Goal: Task Accomplishment & Management: Manage account settings

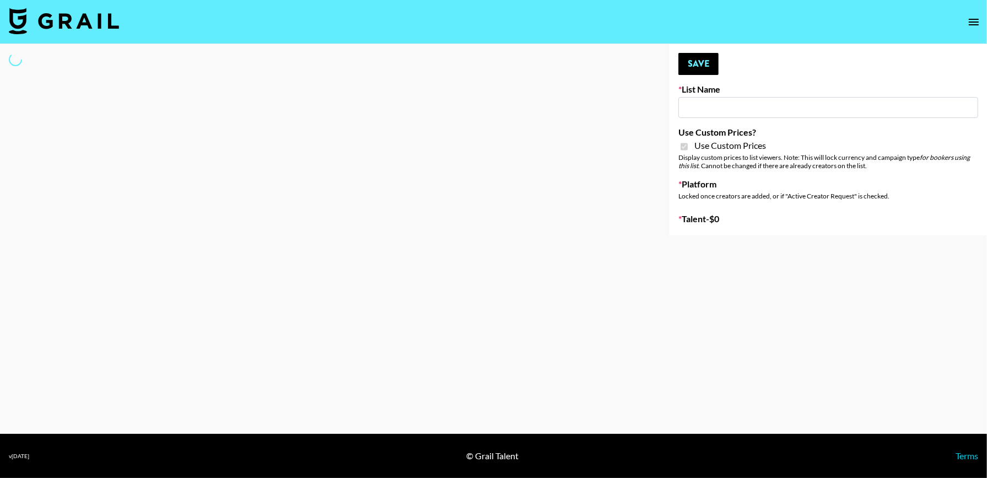
type input "Uber Teens (20th Aug)"
checkbox input "true"
select select "Brand"
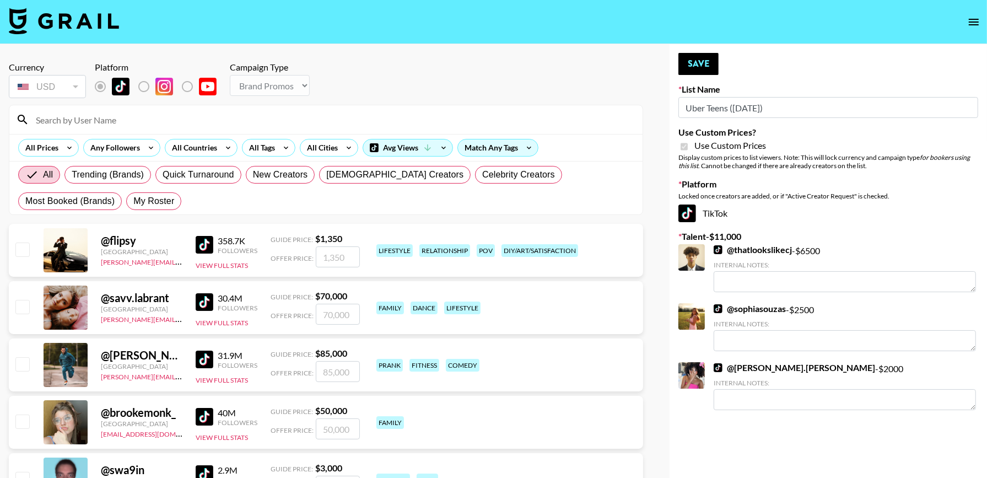
click at [319, 115] on input at bounding box center [332, 120] width 607 height 18
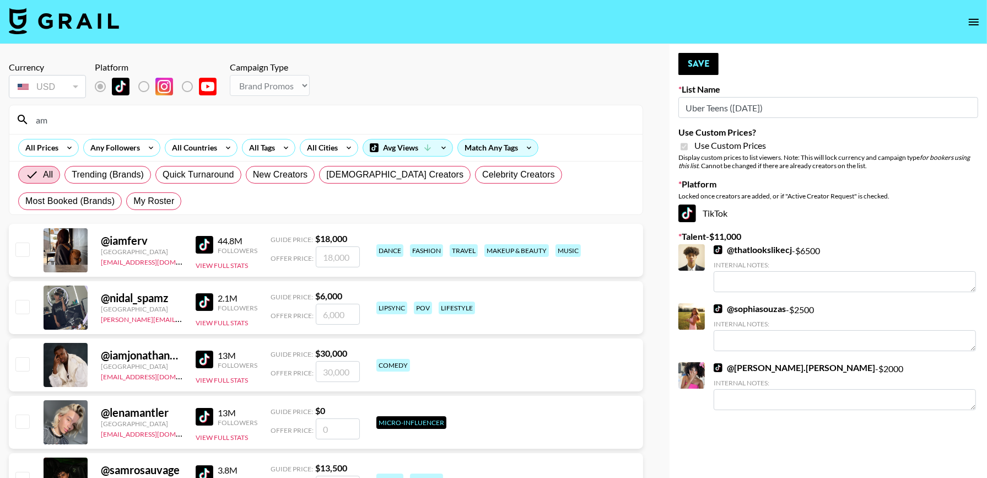
type input "a"
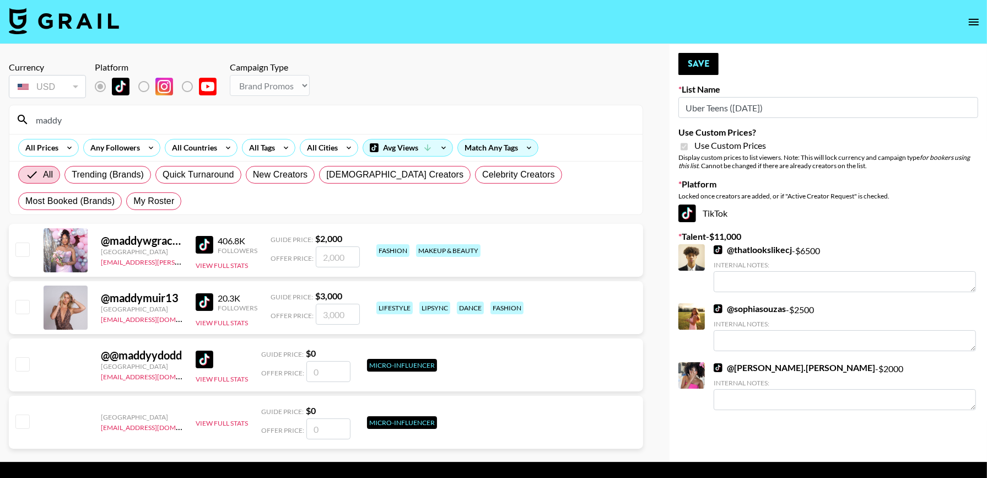
type input "maddy"
click at [21, 245] on input "checkbox" at bounding box center [21, 249] width 13 height 13
checkbox input "true"
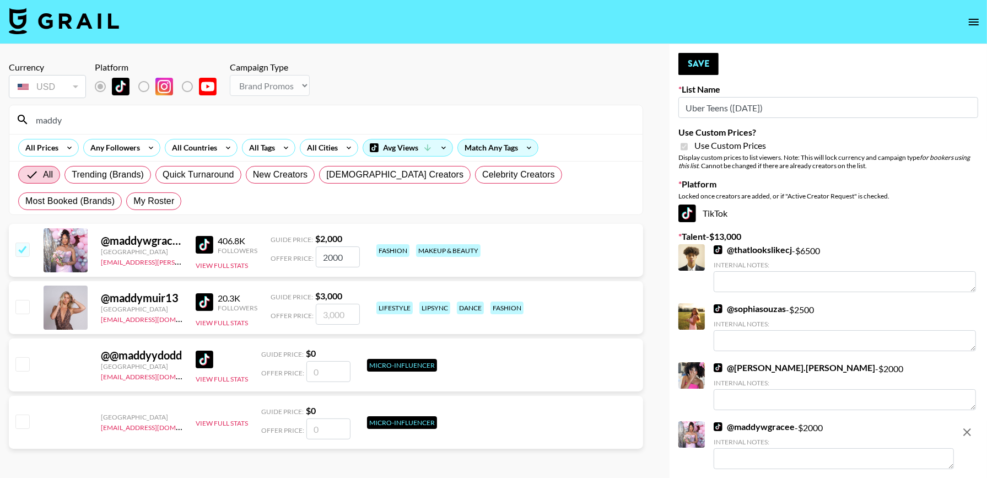
click at [306, 256] on span "Offer Price:" at bounding box center [292, 258] width 43 height 8
click at [330, 255] on input "2000" at bounding box center [338, 256] width 44 height 21
type input "200"
checkbox input "false"
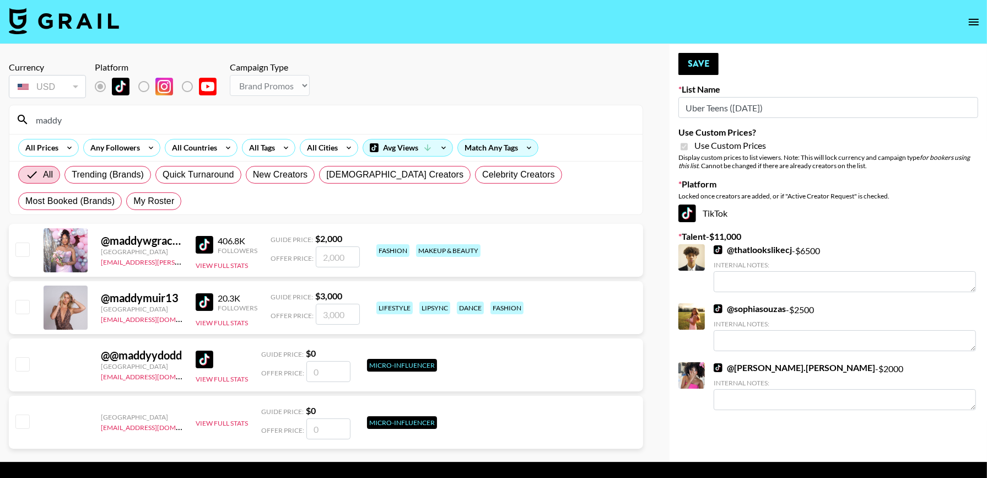
checkbox input "true"
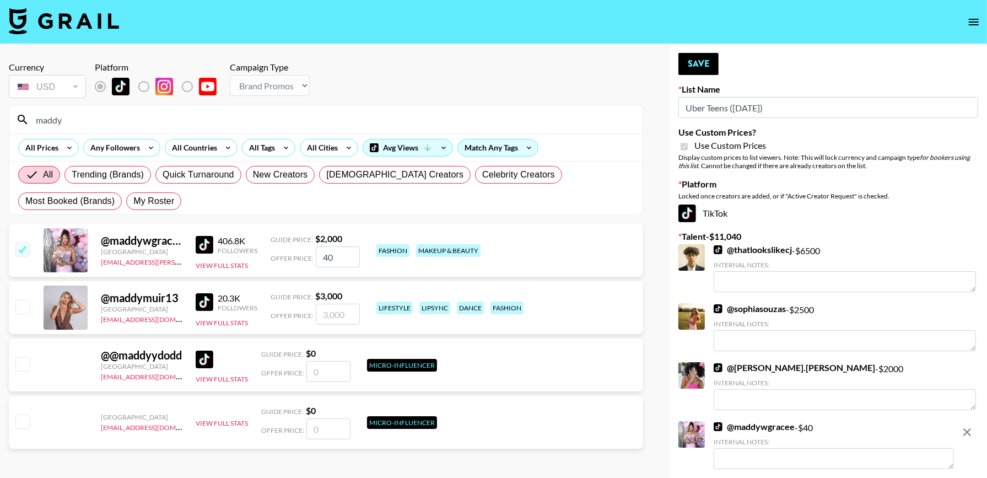
type input "4"
checkbox input "false"
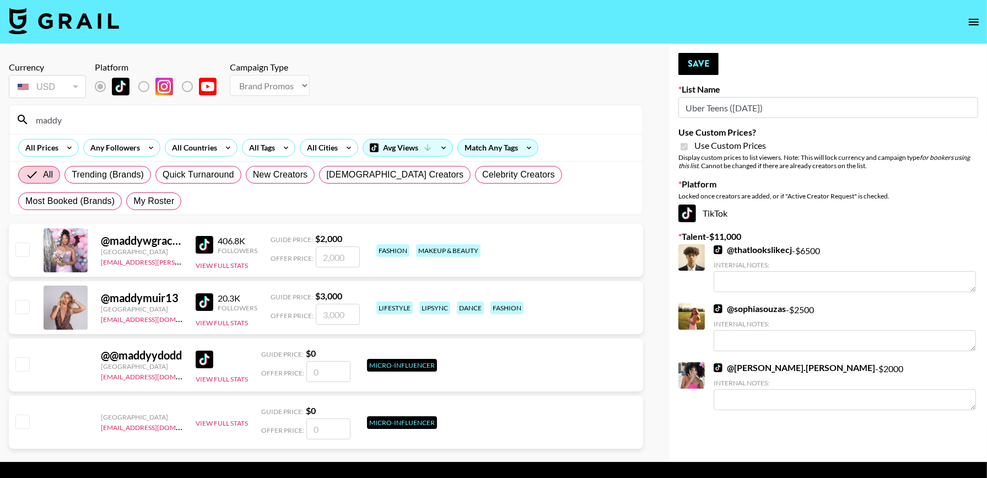
checkbox input "true"
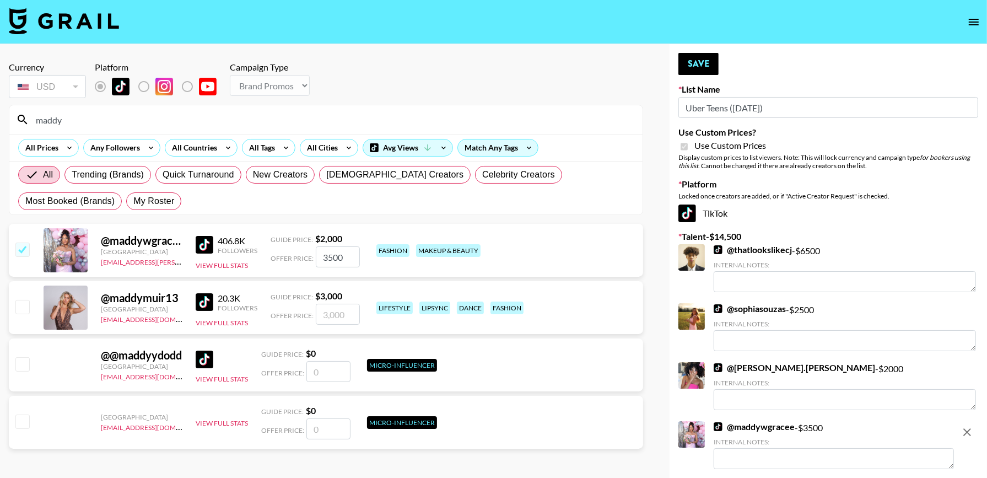
scroll to position [55, 0]
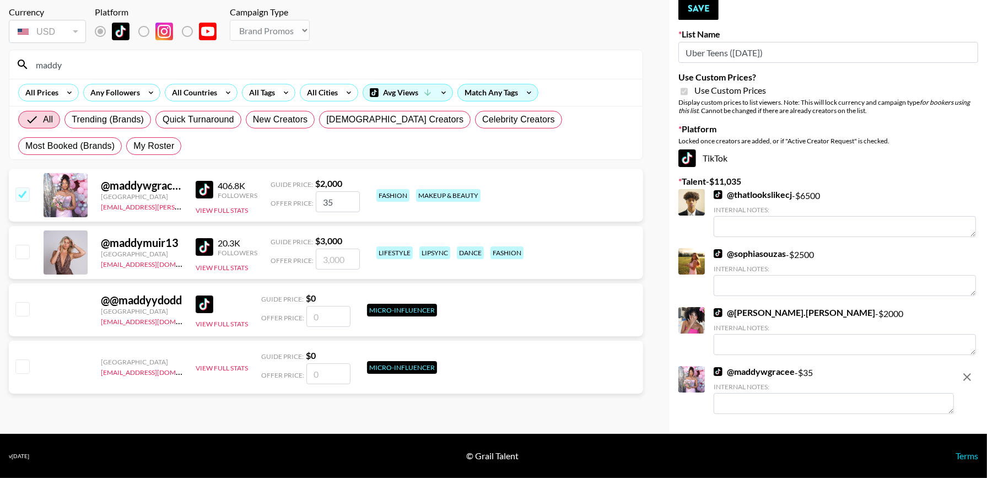
type input "3"
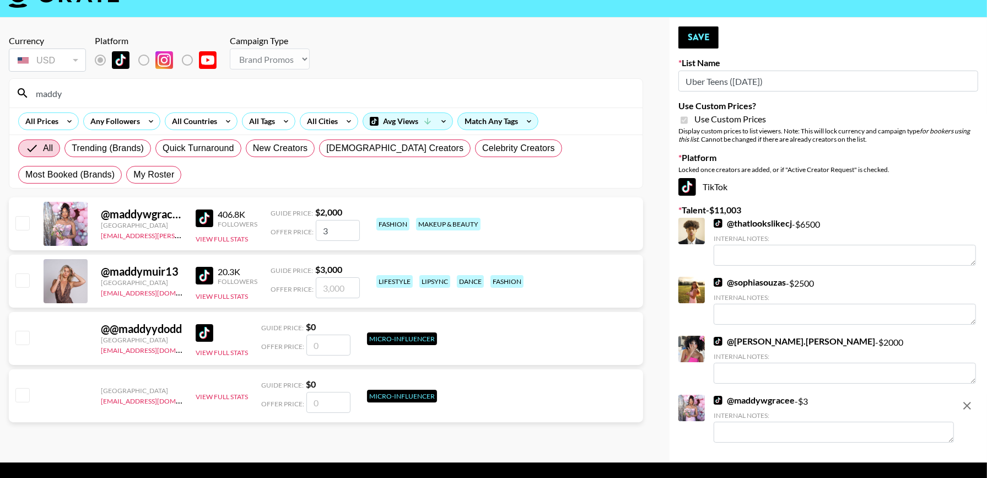
checkbox input "false"
type input "4"
checkbox input "true"
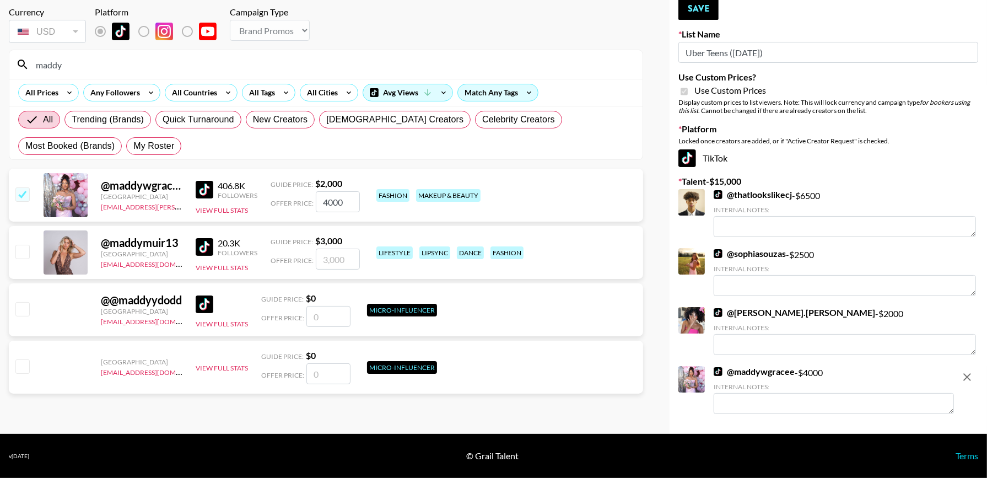
type input "4000"
click at [691, 212] on div at bounding box center [692, 202] width 26 height 26
click at [695, 204] on div at bounding box center [692, 202] width 26 height 26
click at [750, 192] on link "@ thatlookslikecj" at bounding box center [753, 194] width 78 height 11
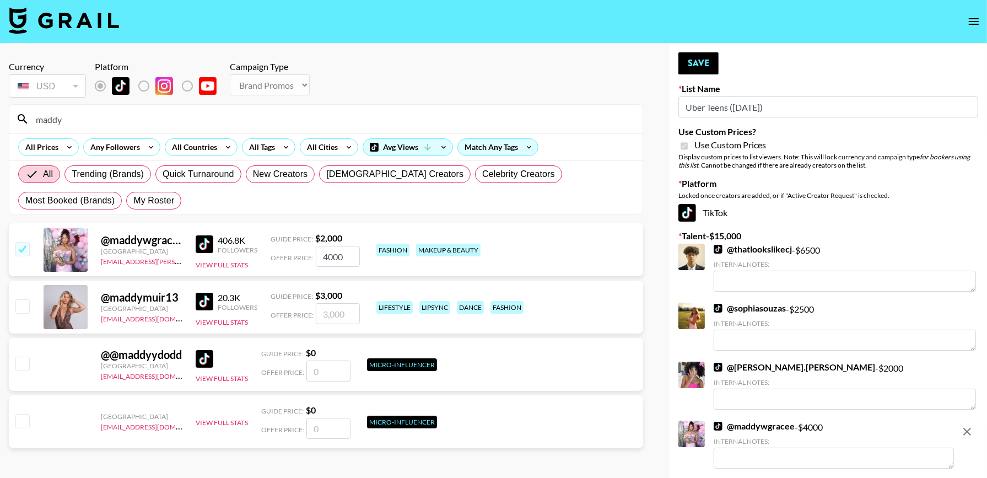
scroll to position [0, 0]
click at [696, 65] on button "Save" at bounding box center [699, 64] width 40 height 22
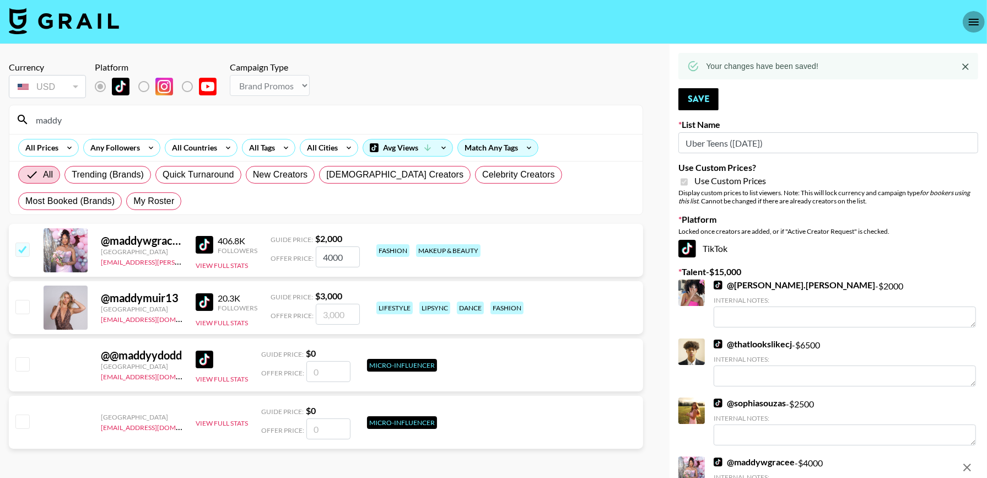
click at [974, 27] on icon "open drawer" at bounding box center [973, 21] width 13 height 13
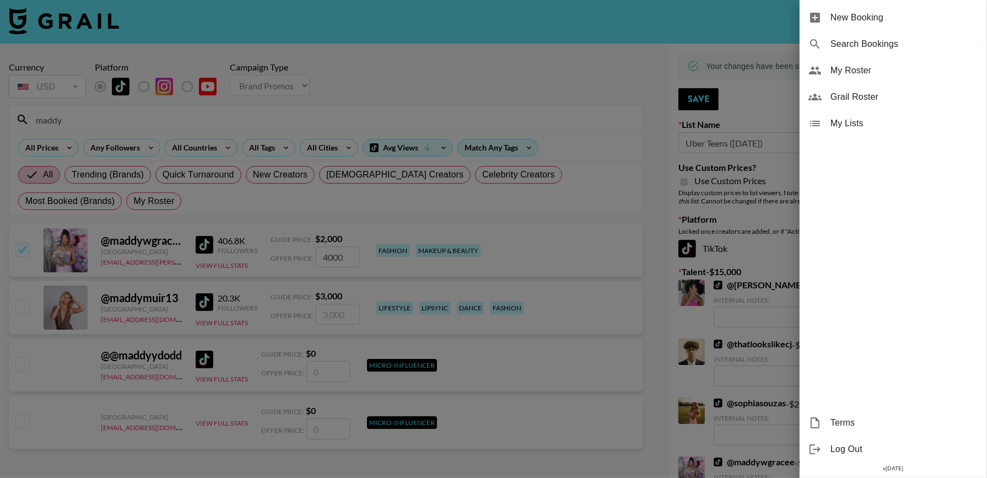
click at [857, 81] on div "My Roster" at bounding box center [893, 70] width 187 height 26
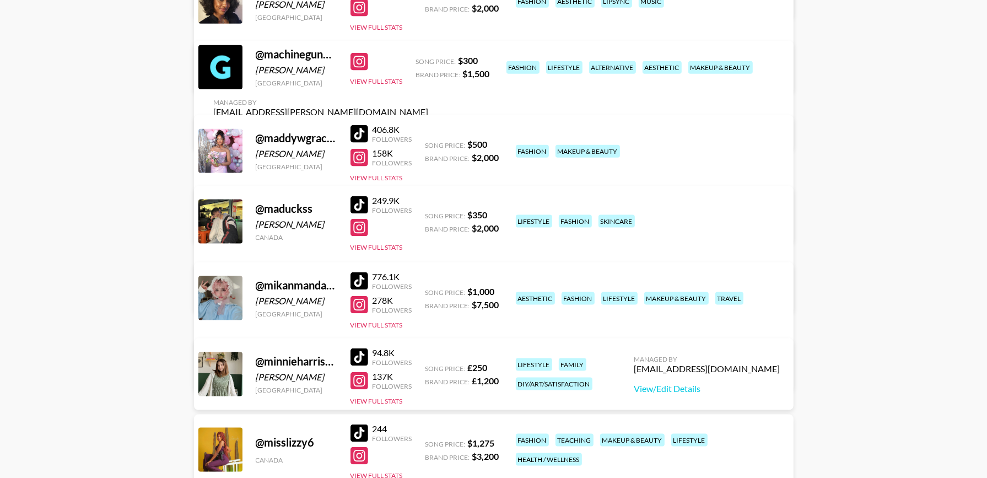
scroll to position [1312, 0]
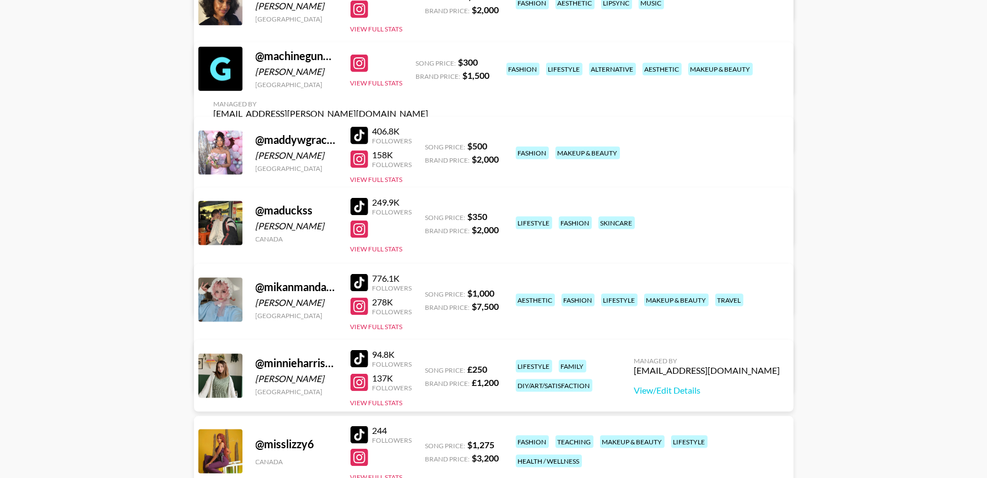
click at [429, 221] on link "View/Edit Details" at bounding box center [321, 226] width 215 height 11
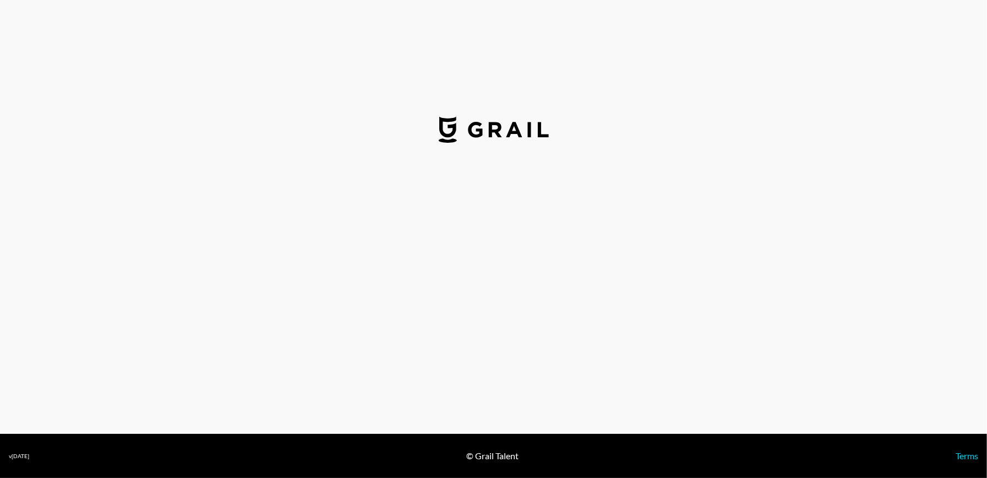
select select "USD"
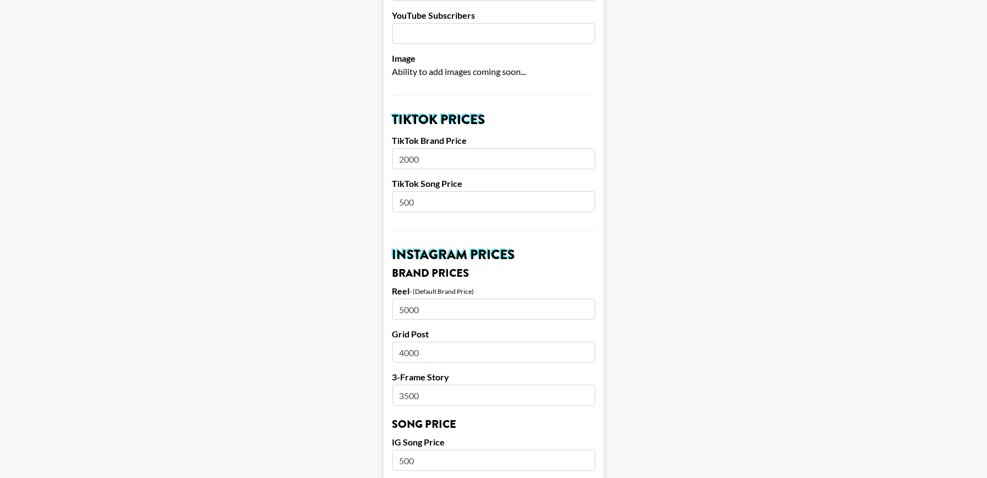
scroll to position [339, 0]
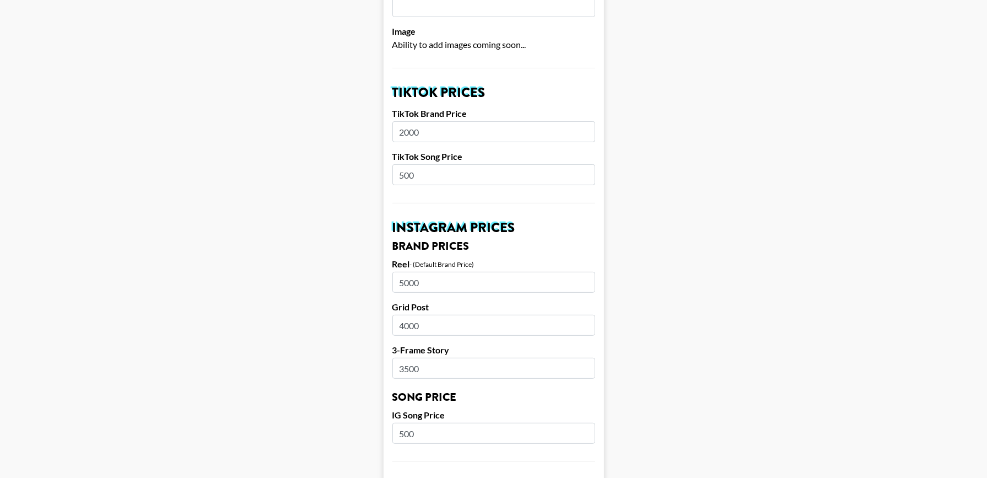
click at [402, 121] on input "2000" at bounding box center [493, 131] width 203 height 21
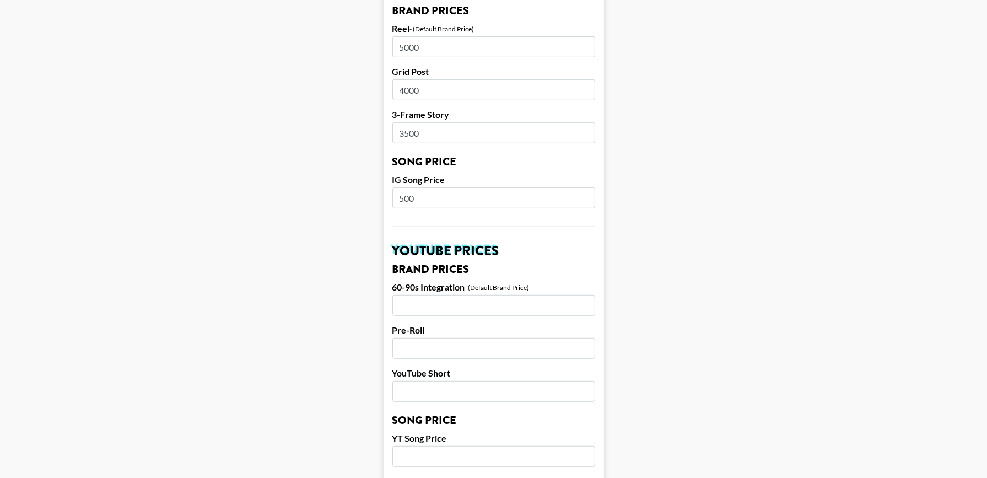
scroll to position [1015, 0]
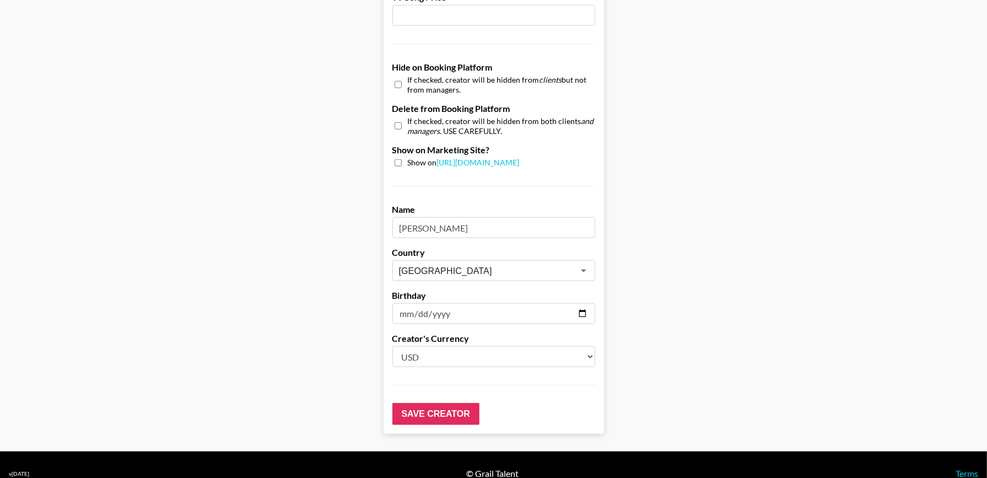
type input "4000"
click at [432, 403] on input "Save Creator" at bounding box center [435, 414] width 87 height 22
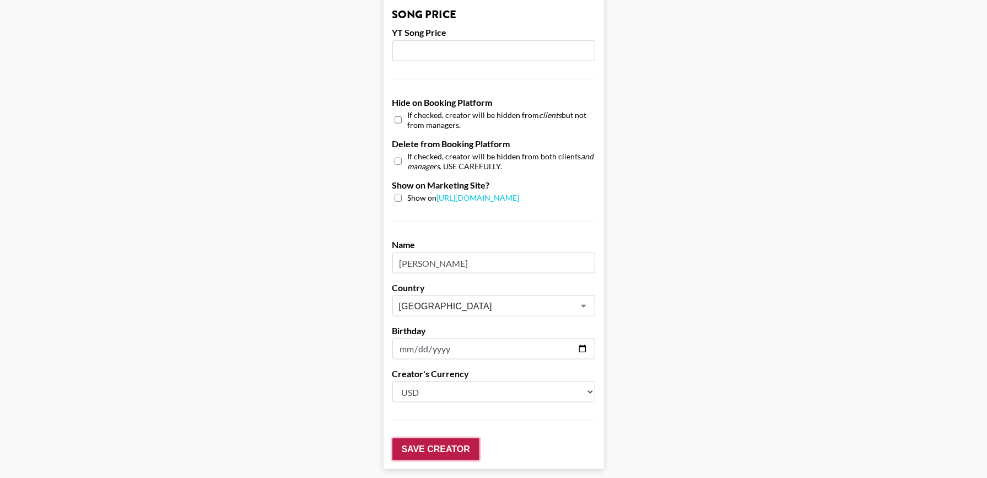
scroll to position [1051, 0]
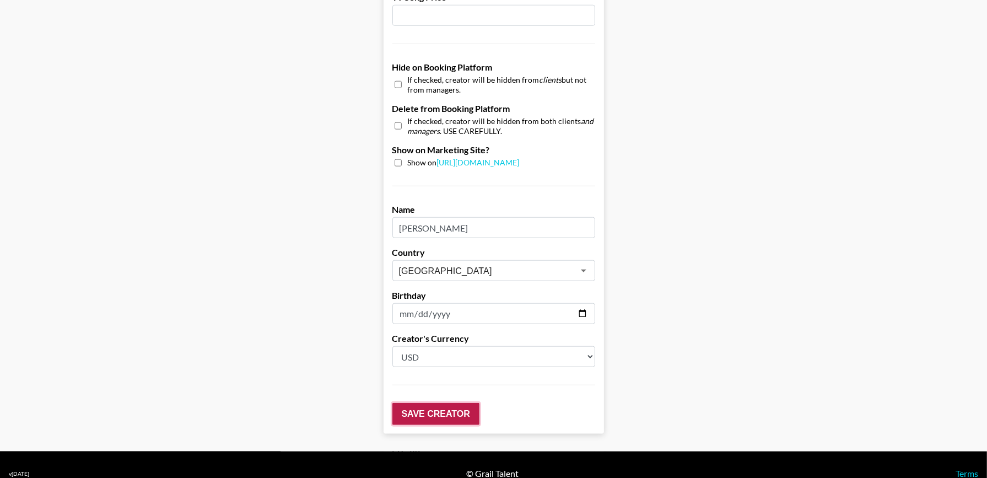
click at [413, 403] on input "Save Creator" at bounding box center [435, 414] width 87 height 22
